Goal: Information Seeking & Learning: Check status

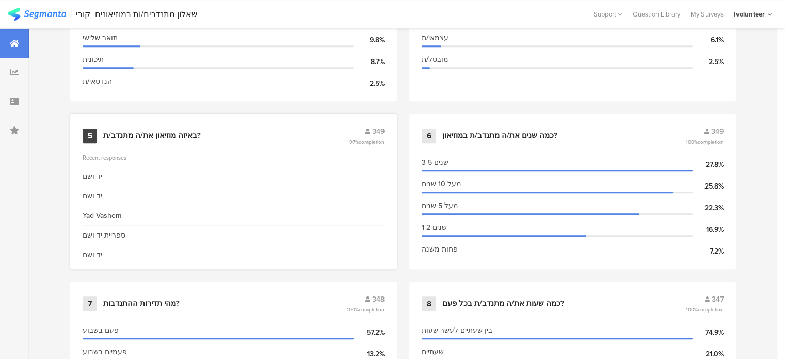
scroll to position [722, 0]
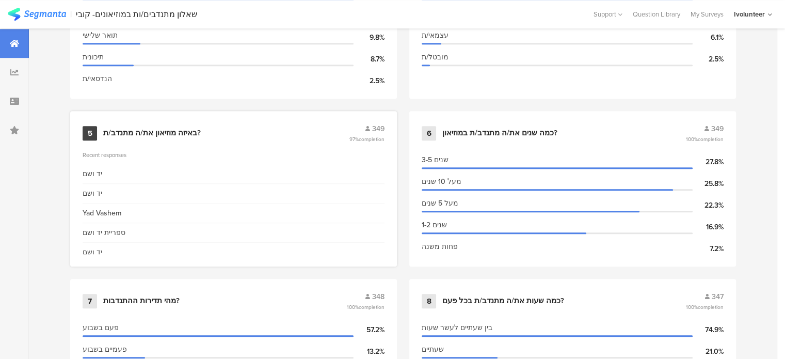
click at [148, 132] on div "באיזה מוזיאון את/ה מתנדב/ת?" at bounding box center [151, 133] width 97 height 10
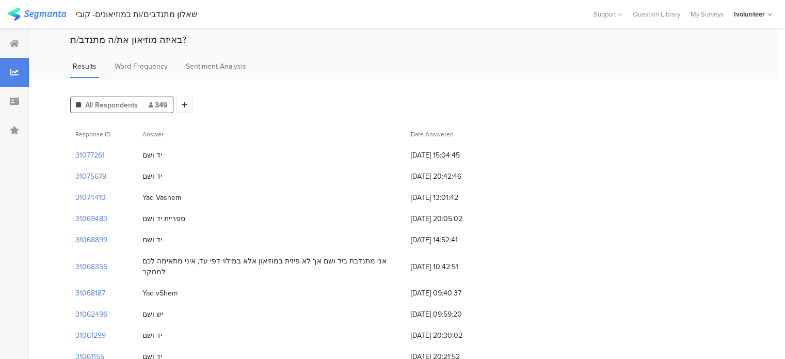
scroll to position [52, 0]
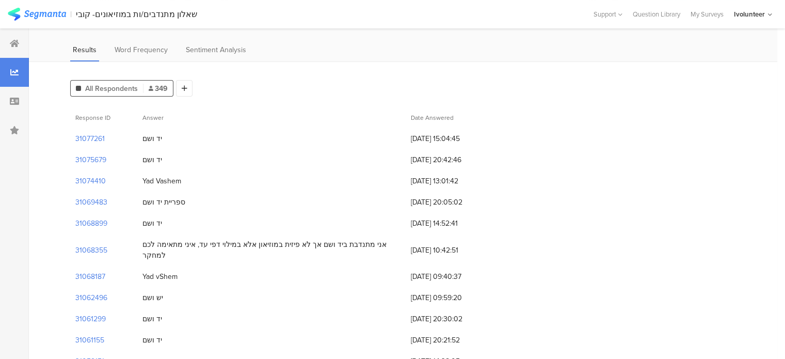
click at [259, 245] on div "אני מתנדבת ביד ושם אך לא פיזית במוזיאון אלא במילוי דפי עד, איני מתאימה לכם למחקר" at bounding box center [271, 250] width 258 height 22
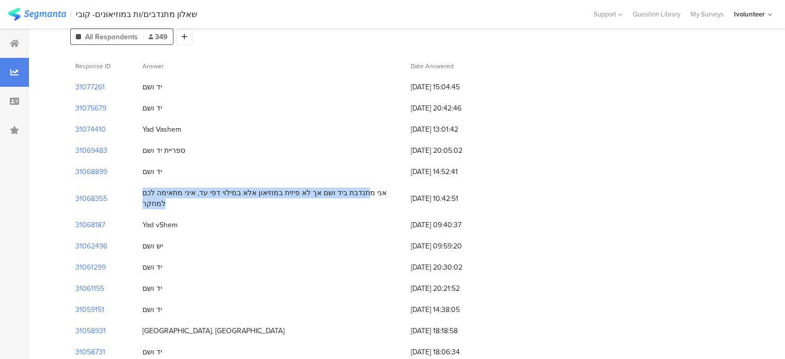
scroll to position [0, 0]
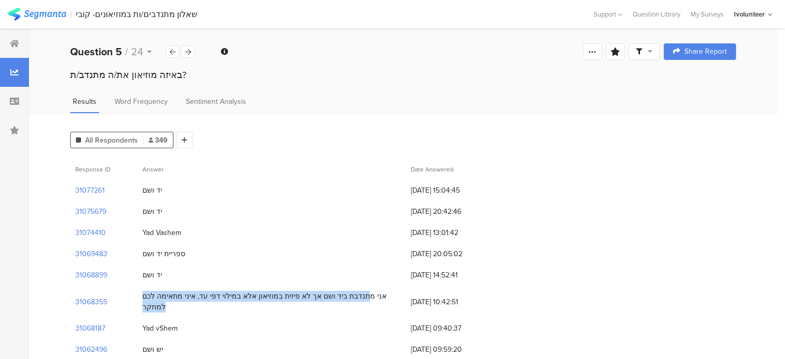
click at [56, 11] on img at bounding box center [37, 14] width 58 height 13
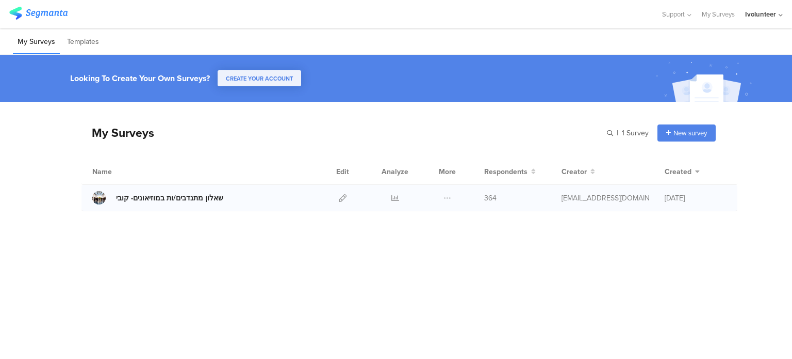
click at [169, 199] on div "שאלון מתנדבים/ות במוזיאונים- קובי" at bounding box center [169, 197] width 107 height 11
click at [161, 200] on div "שאלון מתנדבים/ות במוזיאונים- קובי" at bounding box center [169, 197] width 107 height 11
click at [394, 197] on icon at bounding box center [396, 198] width 8 height 8
